Goal: Transaction & Acquisition: Purchase product/service

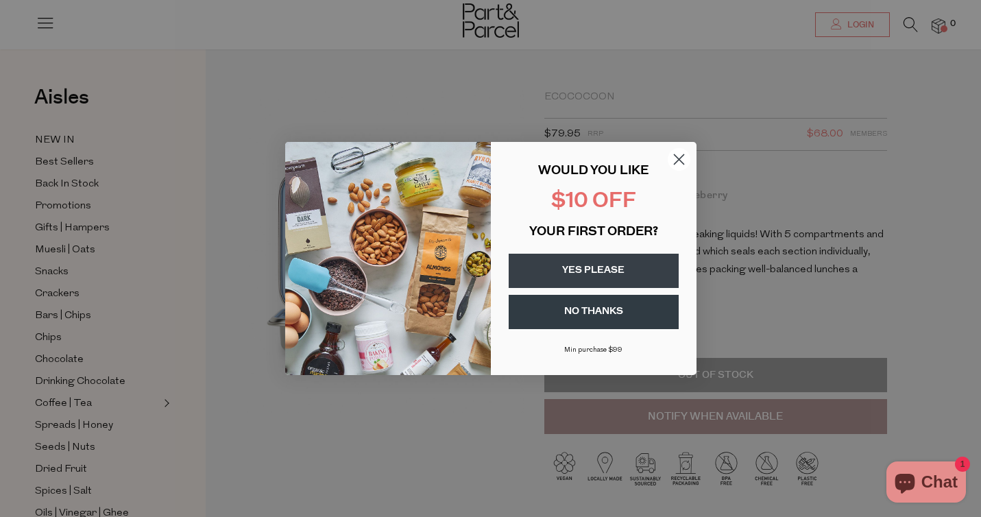
click at [678, 156] on circle "Close dialog" at bounding box center [678, 159] width 23 height 23
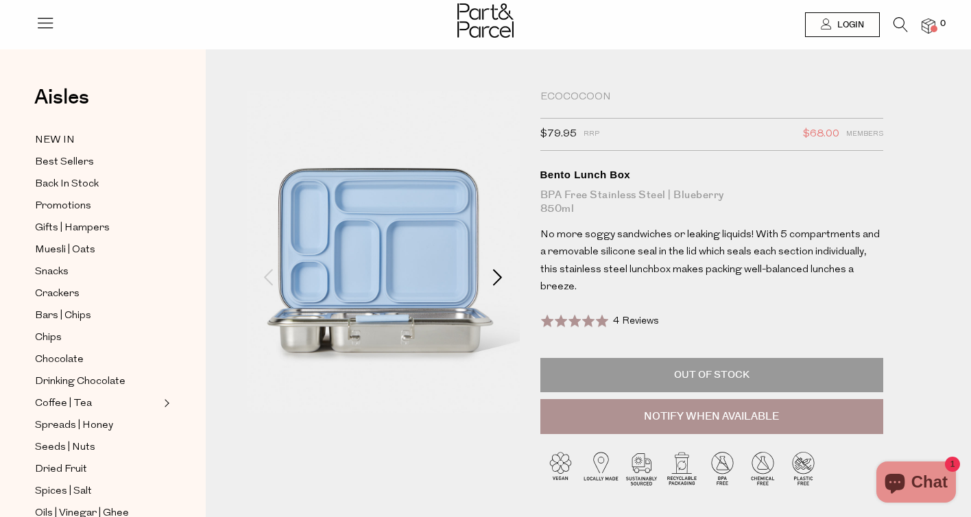
click at [504, 280] on span at bounding box center [498, 277] width 16 height 16
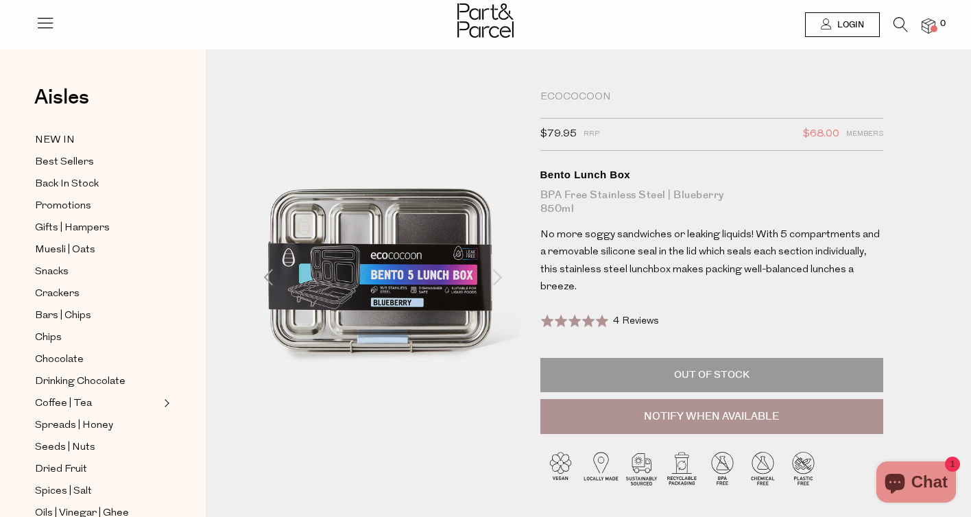
click at [504, 280] on span at bounding box center [498, 277] width 16 height 16
click at [498, 274] on span at bounding box center [498, 277] width 16 height 16
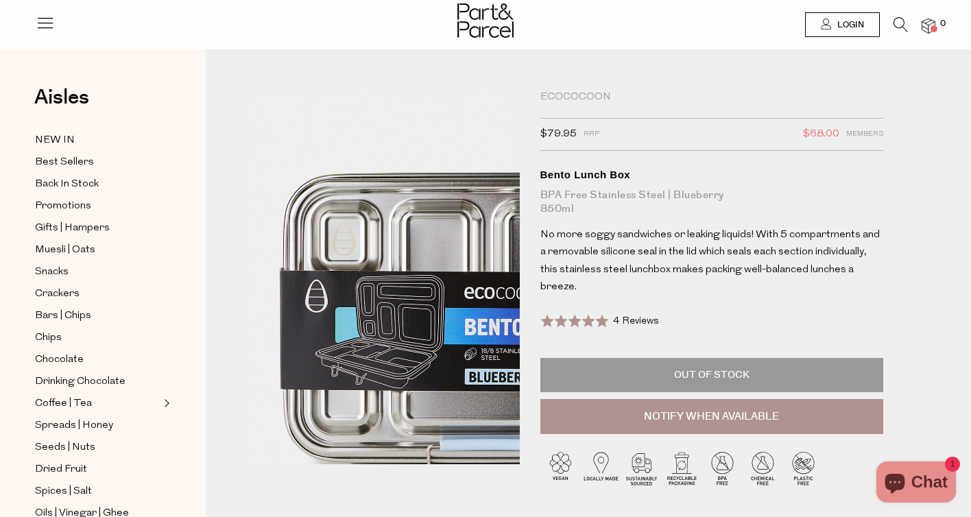
click at [253, 262] on img at bounding box center [486, 285] width 491 height 579
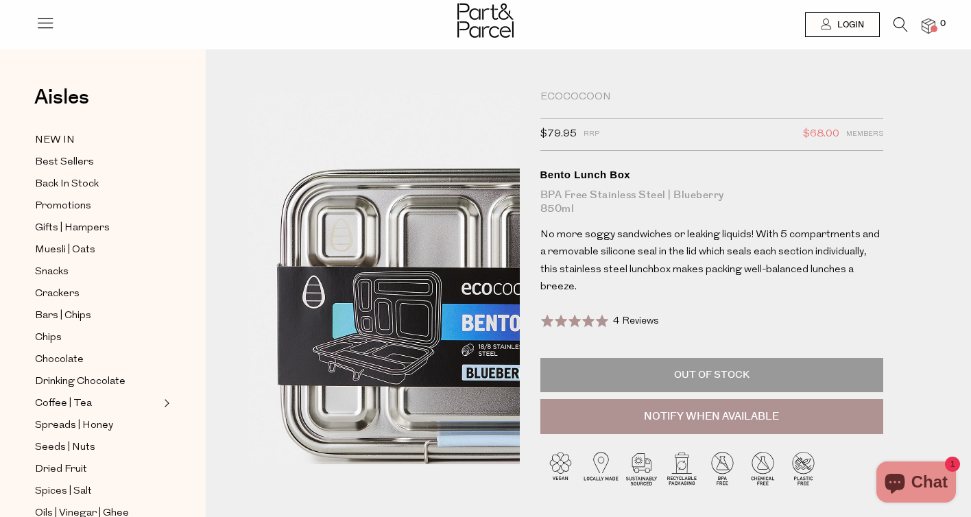
click at [257, 269] on img at bounding box center [484, 281] width 491 height 579
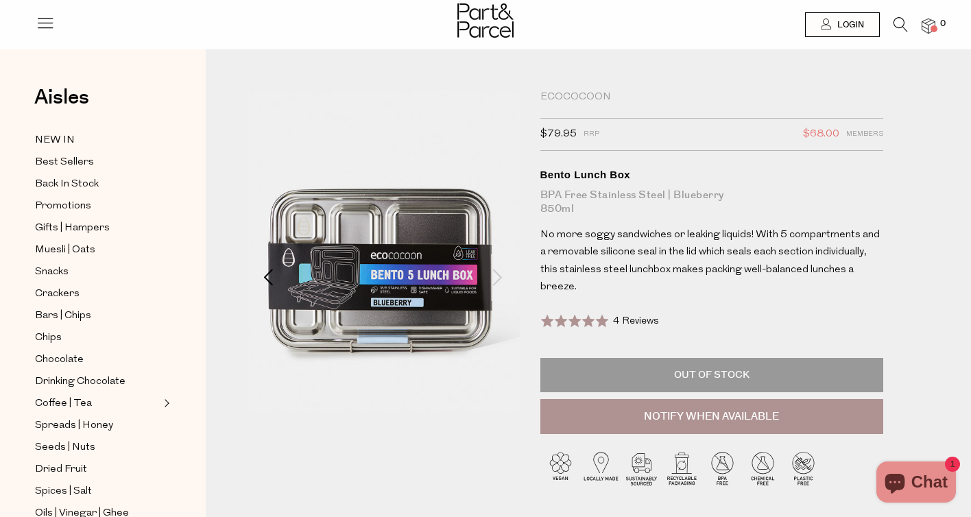
click at [261, 272] on span at bounding box center [269, 277] width 16 height 16
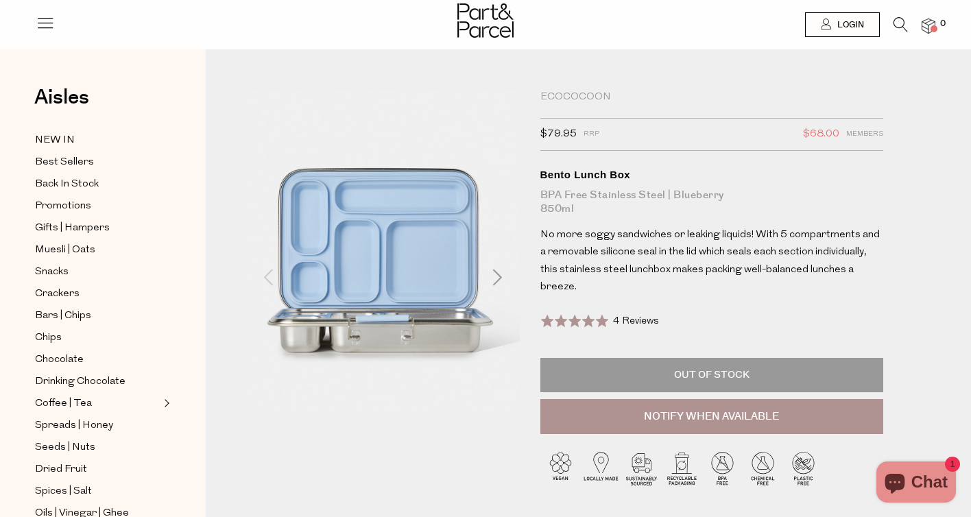
click at [265, 275] on span at bounding box center [269, 277] width 16 height 16
drag, startPoint x: 269, startPoint y: 273, endPoint x: 293, endPoint y: 267, distance: 25.3
click at [250, 272] on span at bounding box center [241, 277] width 16 height 16
click at [517, 276] on span at bounding box center [525, 277] width 16 height 16
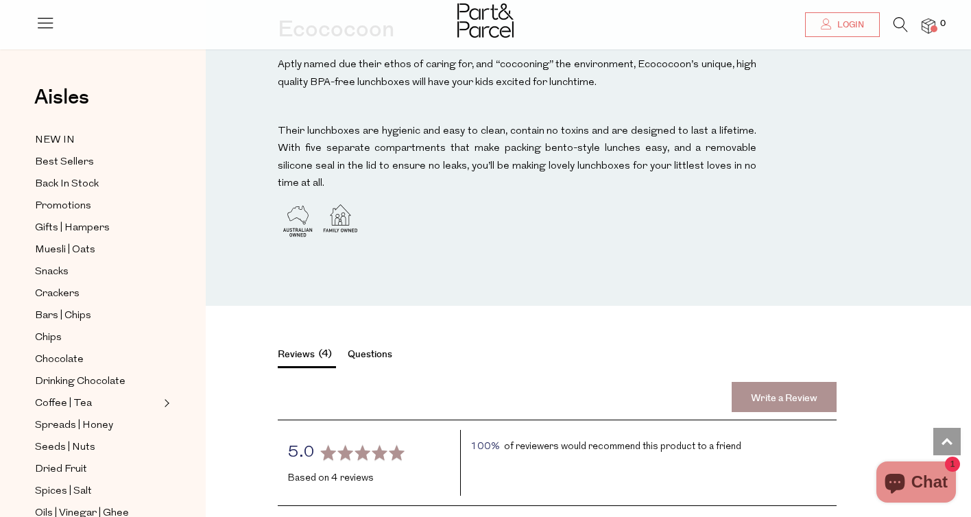
scroll to position [1536, 0]
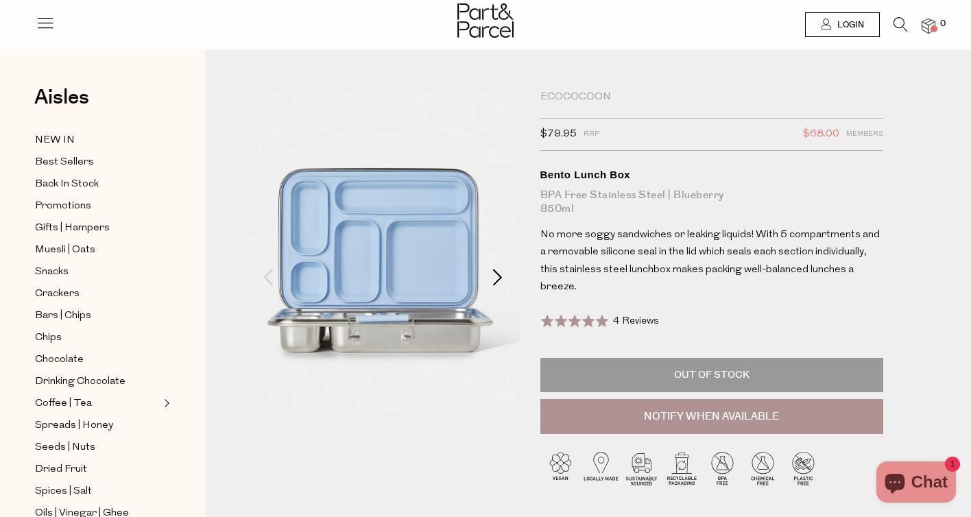
click at [493, 270] on span at bounding box center [498, 277] width 16 height 16
